Goal: Check status: Check status

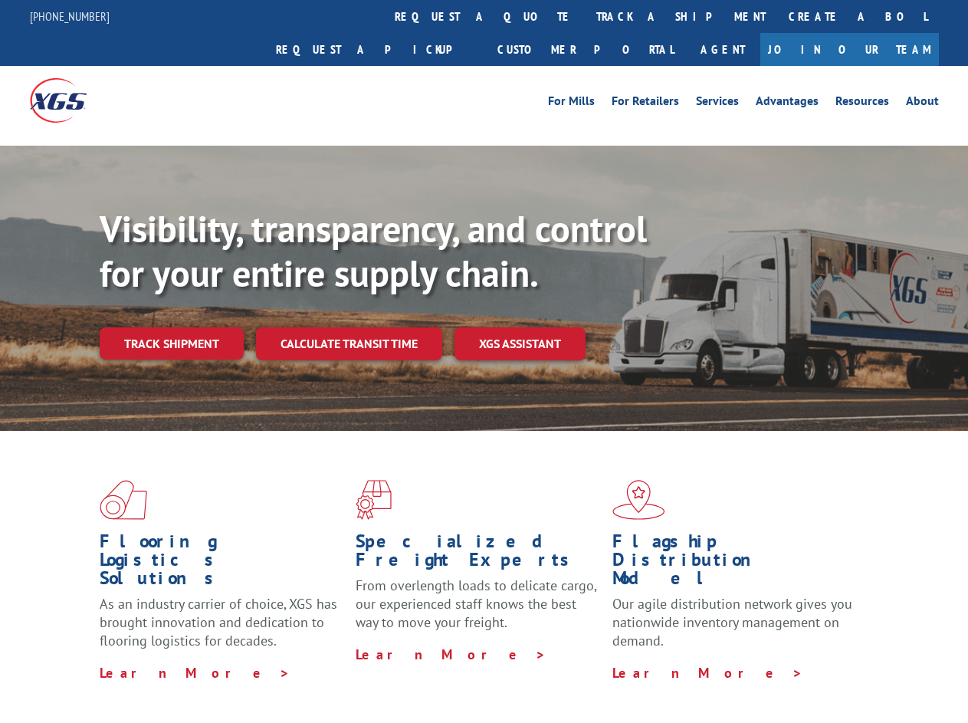
click at [484, 361] on div "Visibility, transparency, and control for your entire supply chain. Track shipm…" at bounding box center [534, 314] width 868 height 214
click at [585, 16] on link "track a shipment" at bounding box center [681, 16] width 192 height 33
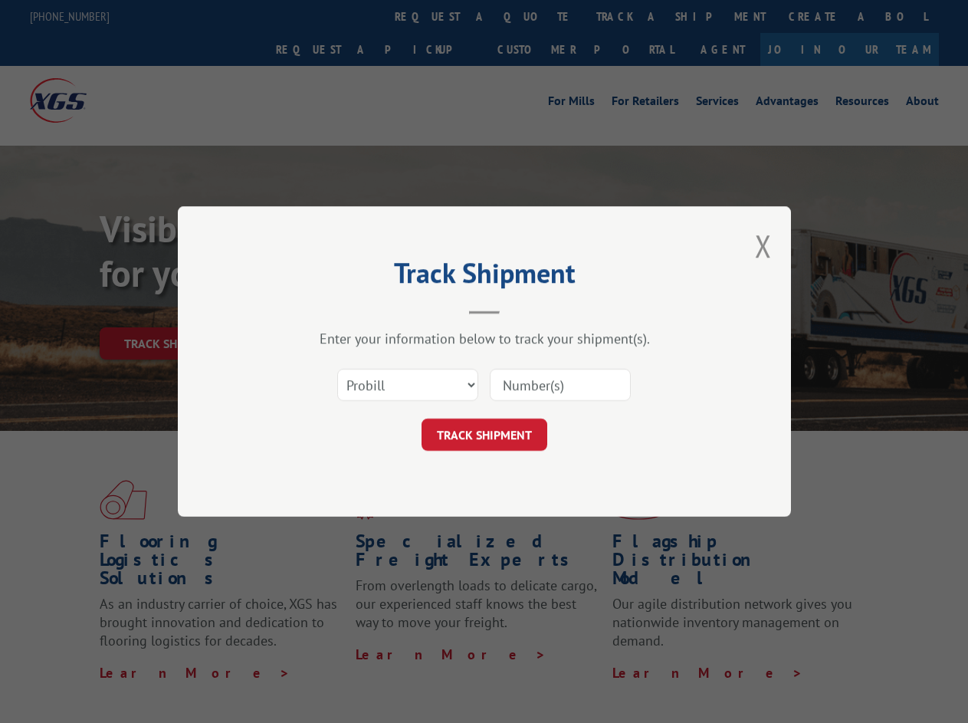
click at [535, 16] on div "Track Shipment Enter your information below to track your shipment(s). Select c…" at bounding box center [484, 361] width 968 height 723
click at [631, 16] on div "Track Shipment Enter your information below to track your shipment(s). Select c…" at bounding box center [484, 361] width 968 height 723
click at [171, 310] on div "Track Shipment Enter your information below to track your shipment(s). Select c…" at bounding box center [484, 361] width 968 height 723
click at [348, 310] on header "Track Shipment" at bounding box center [484, 288] width 460 height 52
click at [520, 310] on header "Track Shipment" at bounding box center [484, 288] width 460 height 52
